Goal: Transaction & Acquisition: Purchase product/service

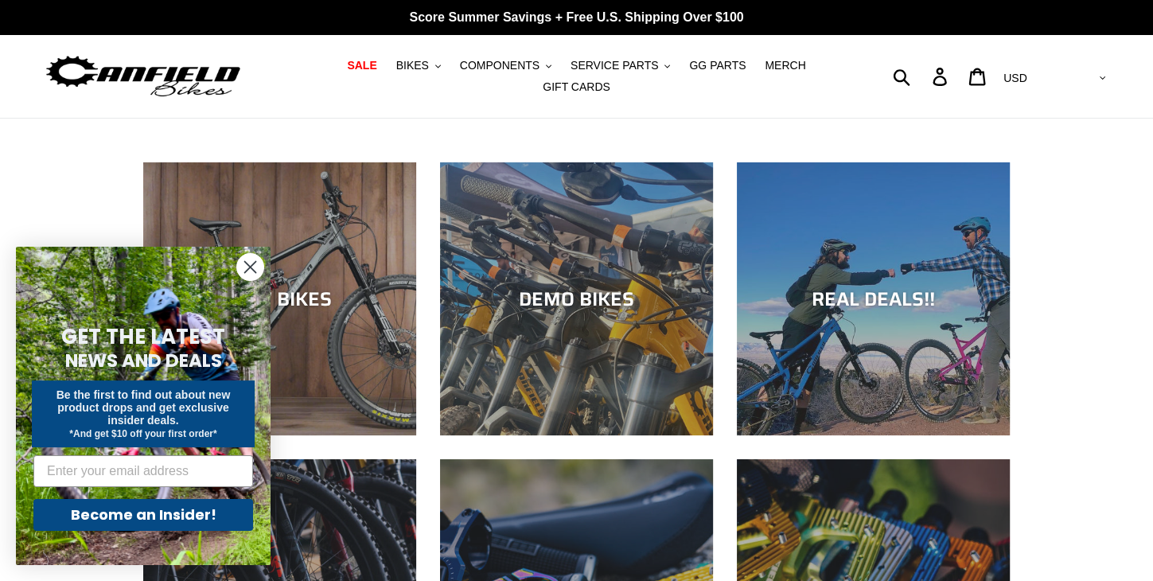
click at [247, 268] on circle "Close dialog" at bounding box center [250, 267] width 26 height 26
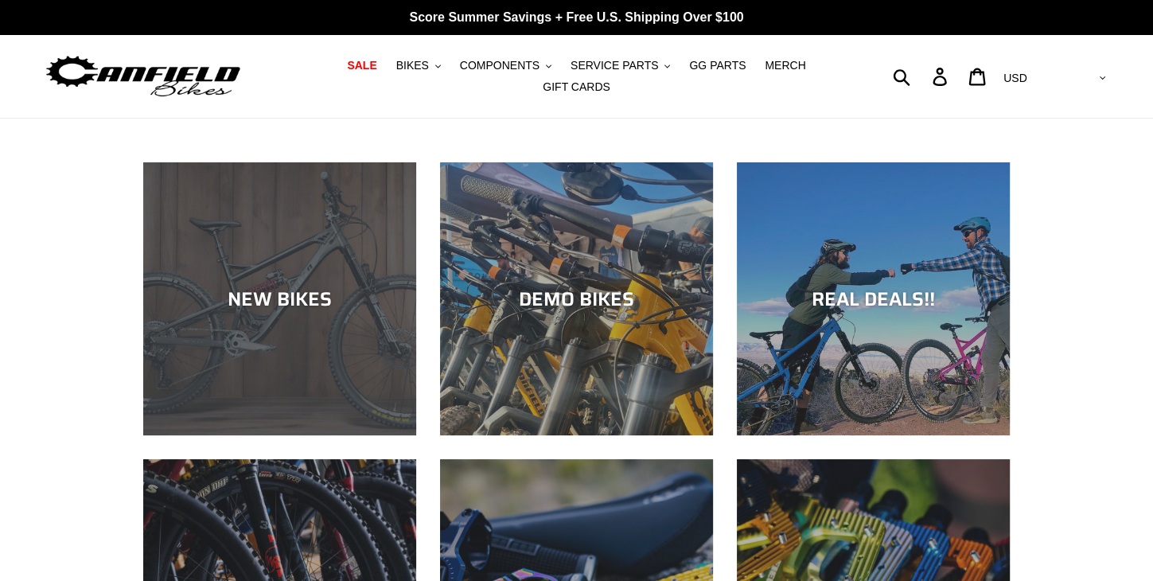
click at [282, 287] on div "NEW BIKES" at bounding box center [279, 298] width 273 height 23
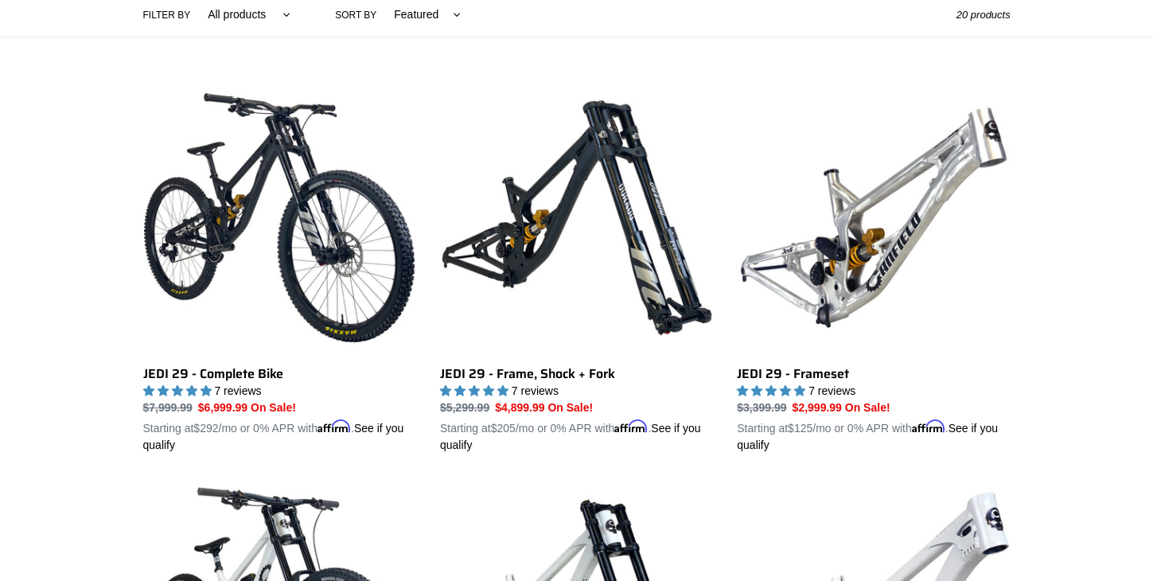
scroll to position [388, 0]
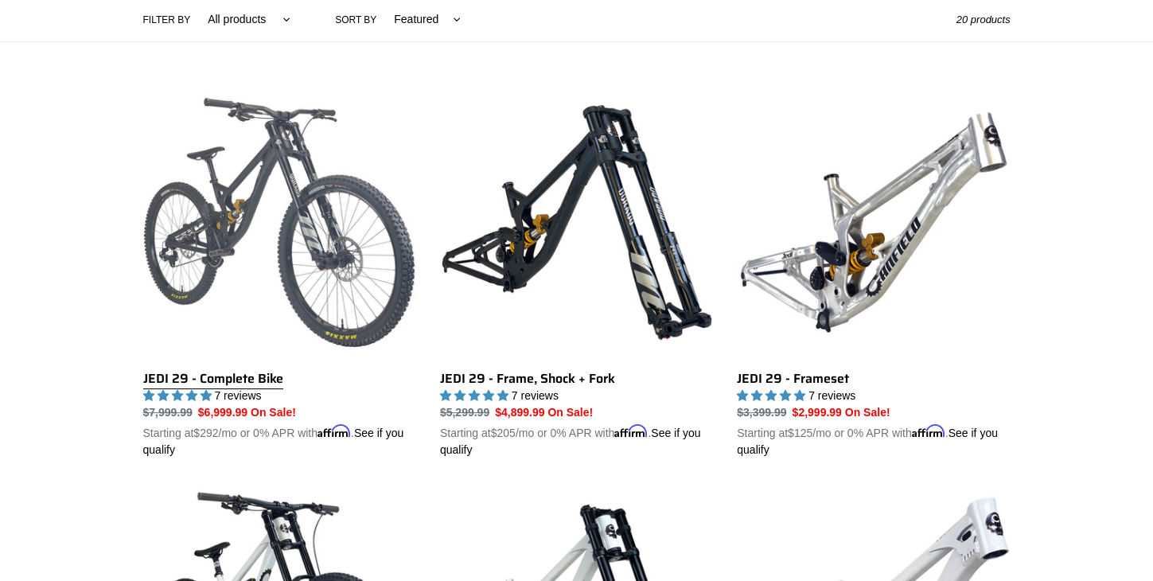
click at [235, 209] on link "JEDI 29 - Complete Bike" at bounding box center [279, 272] width 273 height 372
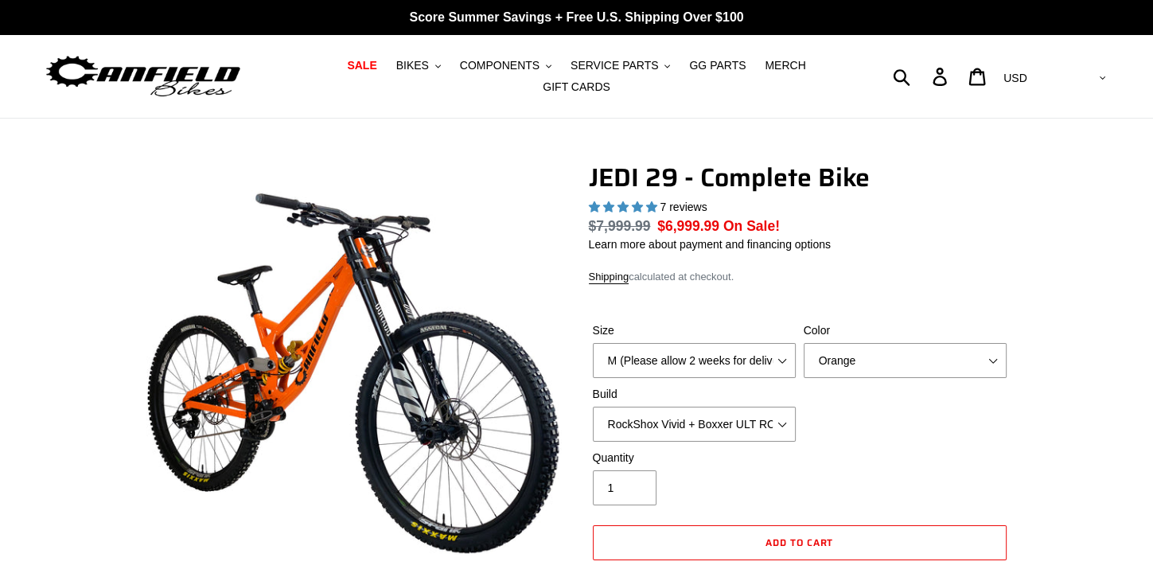
select select "highest-rating"
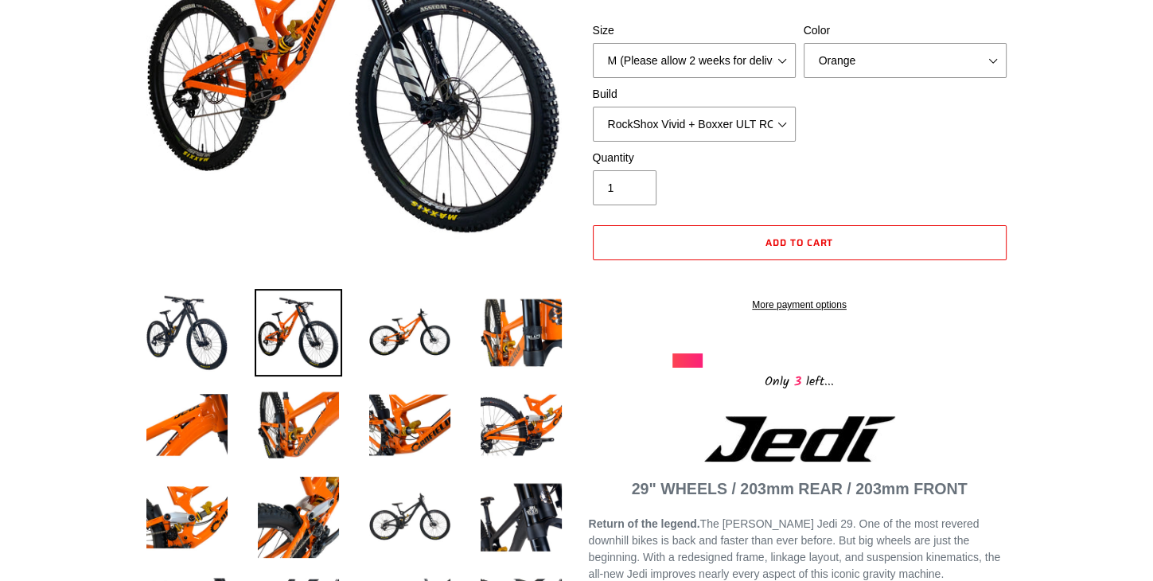
scroll to position [328, 0]
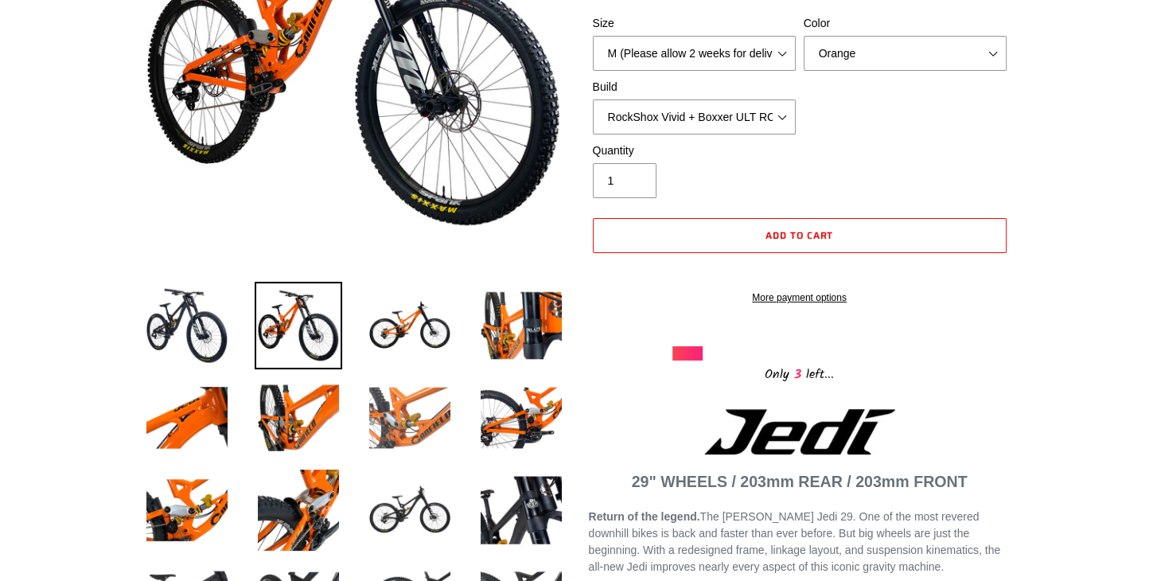
click at [418, 411] on img at bounding box center [409, 417] width 87 height 87
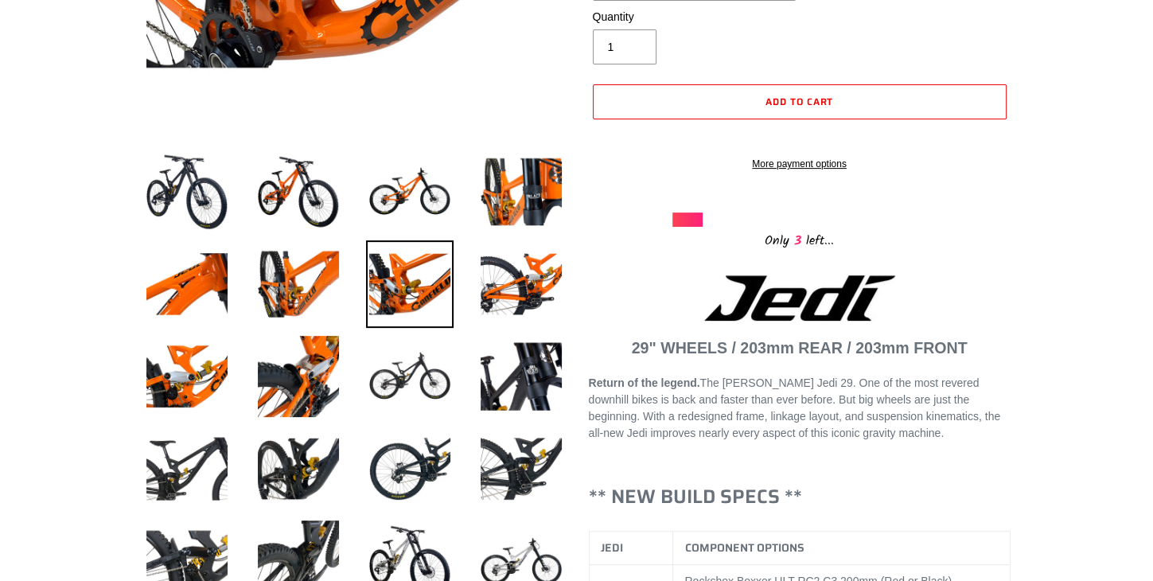
scroll to position [0, 0]
